Goal: Transaction & Acquisition: Book appointment/travel/reservation

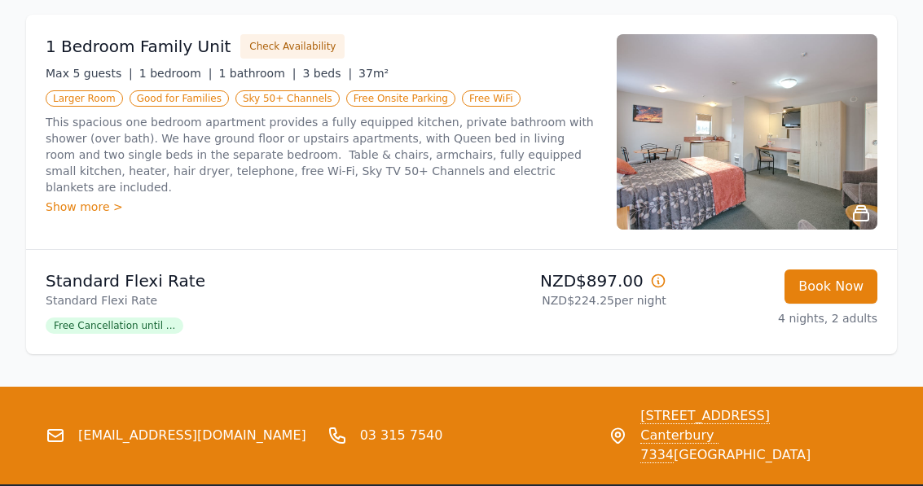
scroll to position [1374, 0]
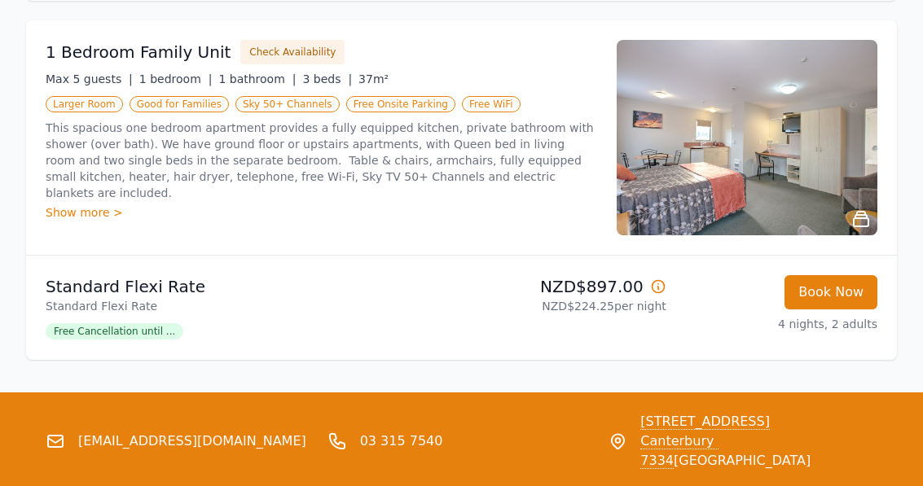
click at [88, 205] on div "Show more >" at bounding box center [322, 213] width 552 height 16
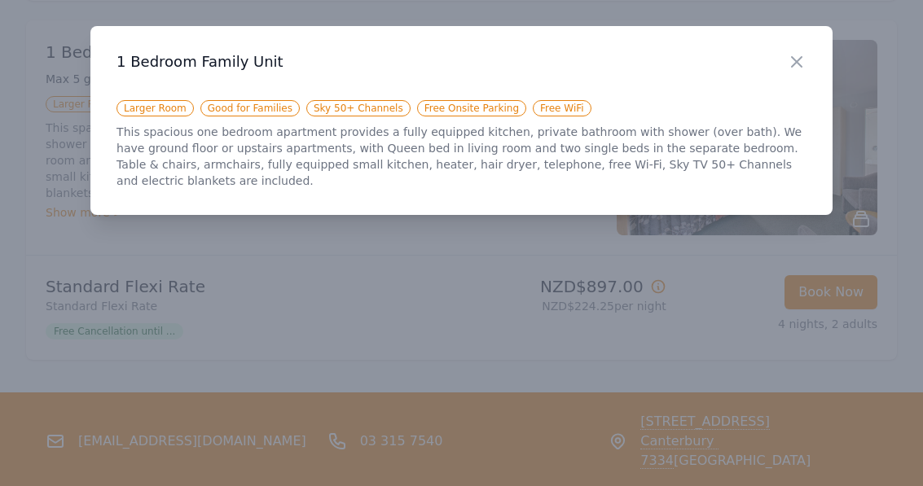
click at [796, 68] on icon "button" at bounding box center [797, 62] width 20 height 20
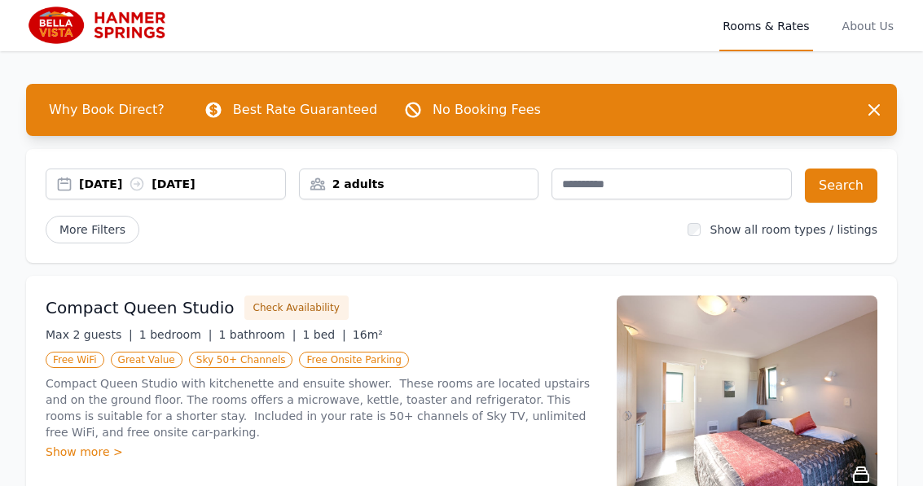
scroll to position [38, 0]
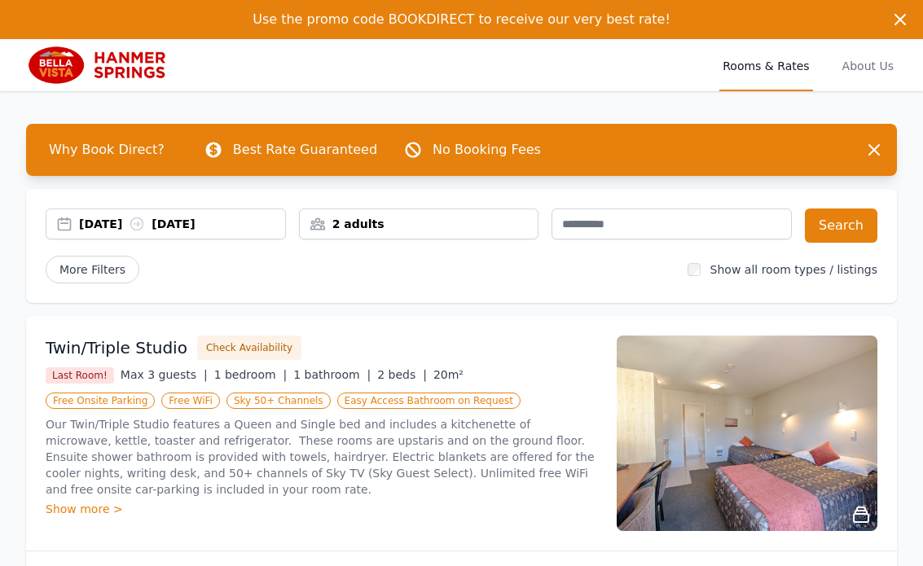
click at [209, 222] on div "[DATE] [DATE]" at bounding box center [182, 224] width 206 height 16
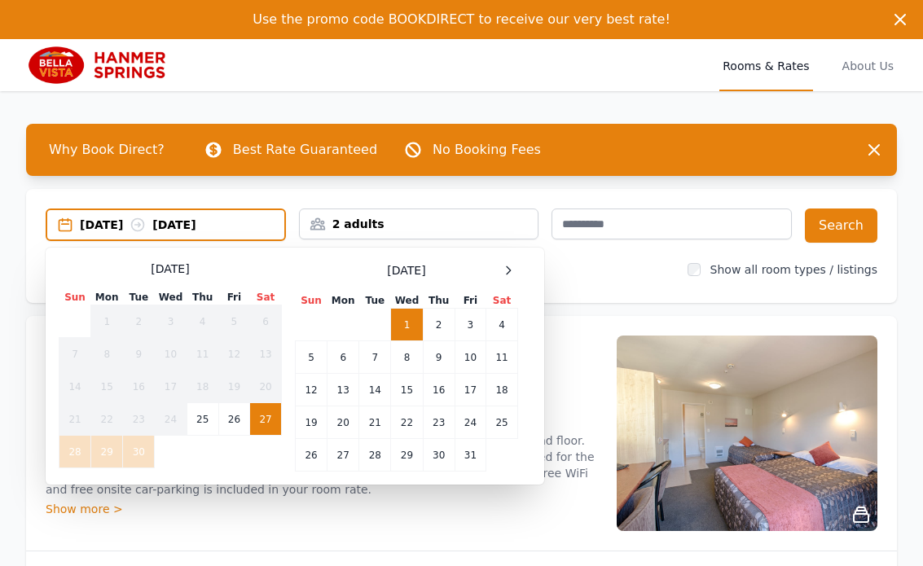
click at [475, 426] on td "24" at bounding box center [470, 423] width 31 height 33
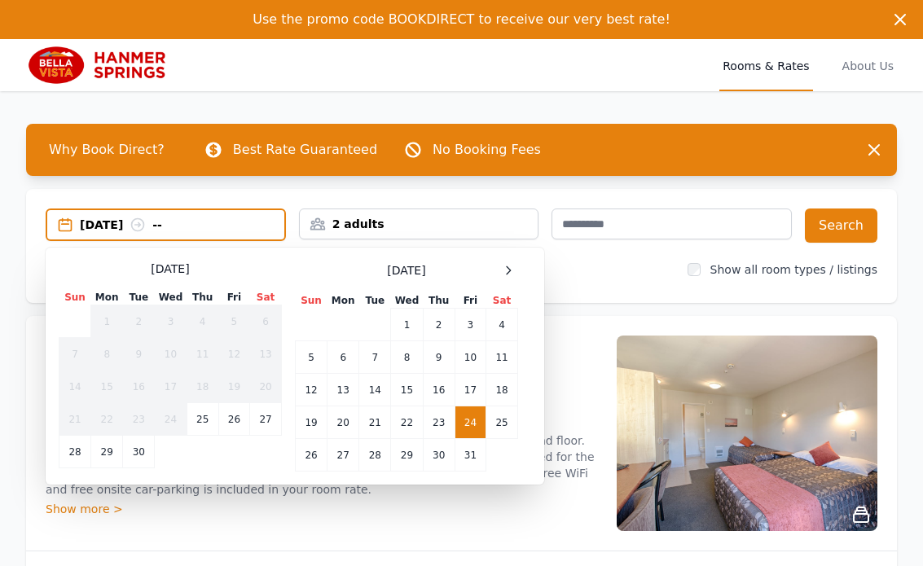
click at [376, 467] on td "28" at bounding box center [375, 455] width 32 height 33
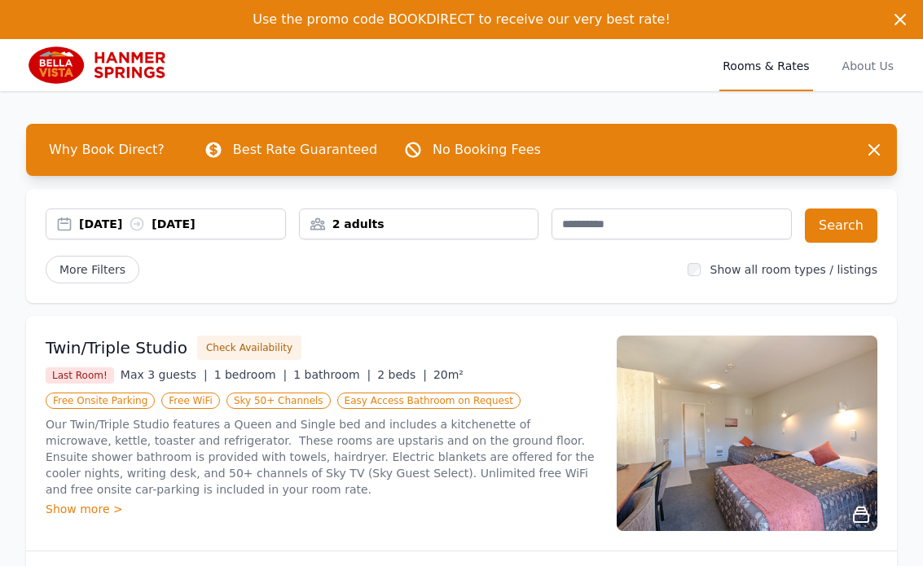
click at [847, 222] on button "Search" at bounding box center [841, 226] width 73 height 34
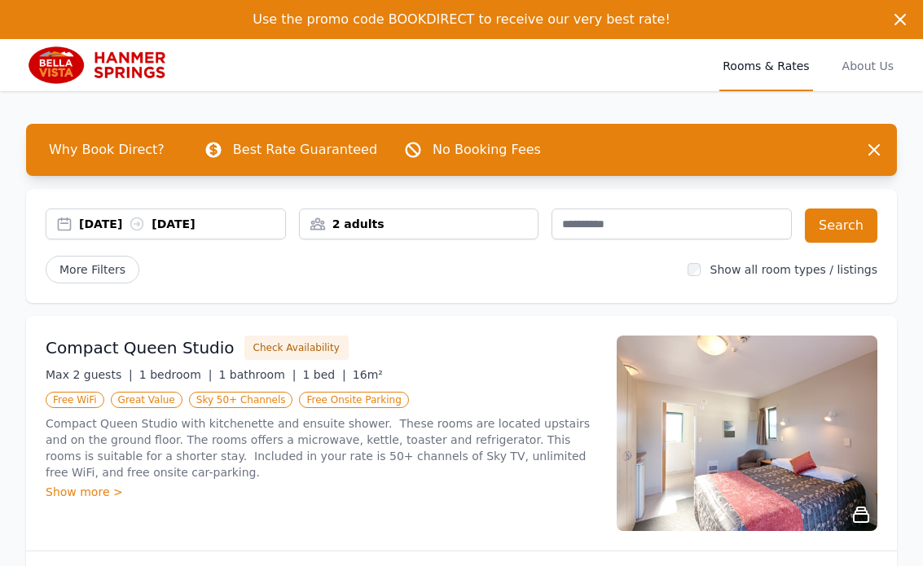
click at [838, 227] on button "Search" at bounding box center [841, 226] width 73 height 34
